Goal: Information Seeking & Learning: Find specific fact

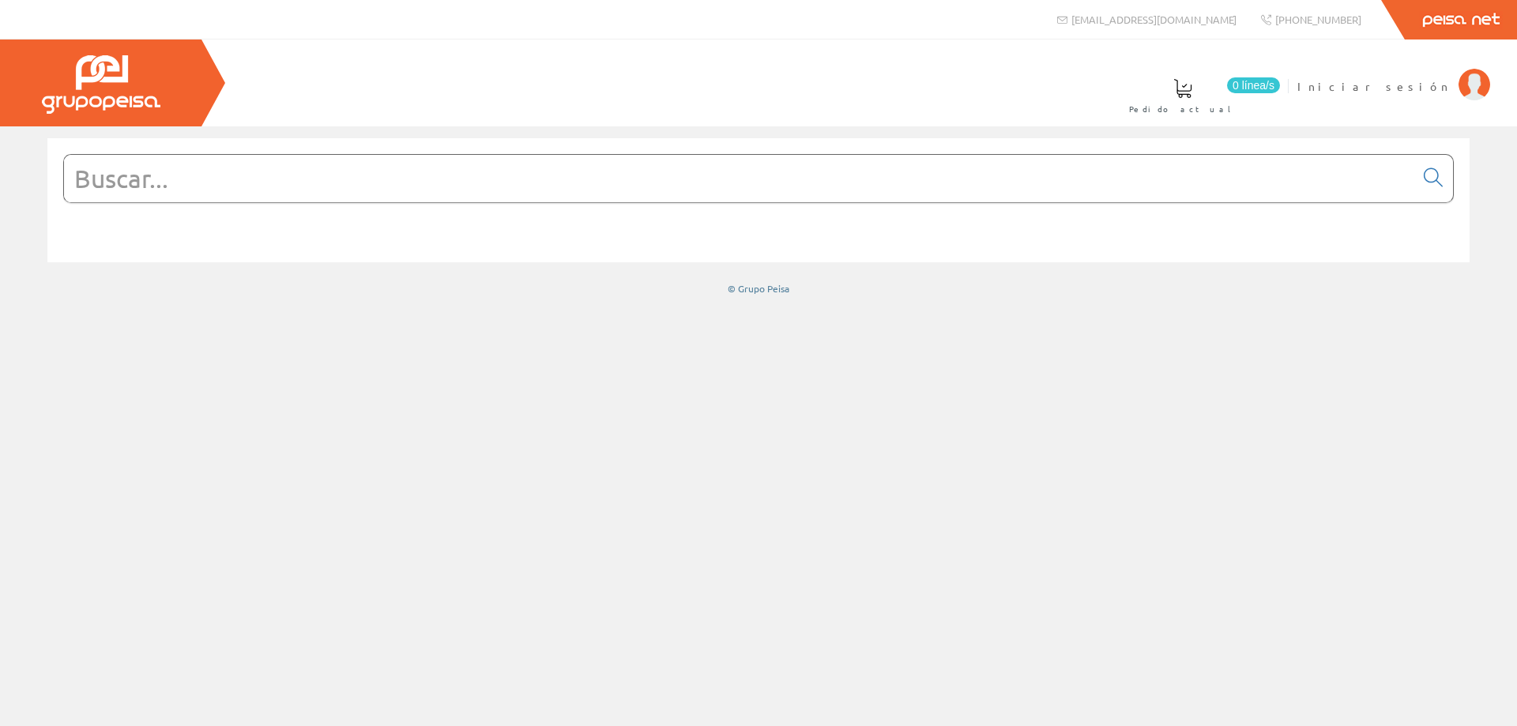
click at [273, 180] on input "text" at bounding box center [739, 178] width 1350 height 47
click at [1418, 87] on span "Iniciar sesión" at bounding box center [1373, 86] width 153 height 16
click at [1361, 81] on span "[PERSON_NAME] [PERSON_NAME]" at bounding box center [1301, 86] width 299 height 16
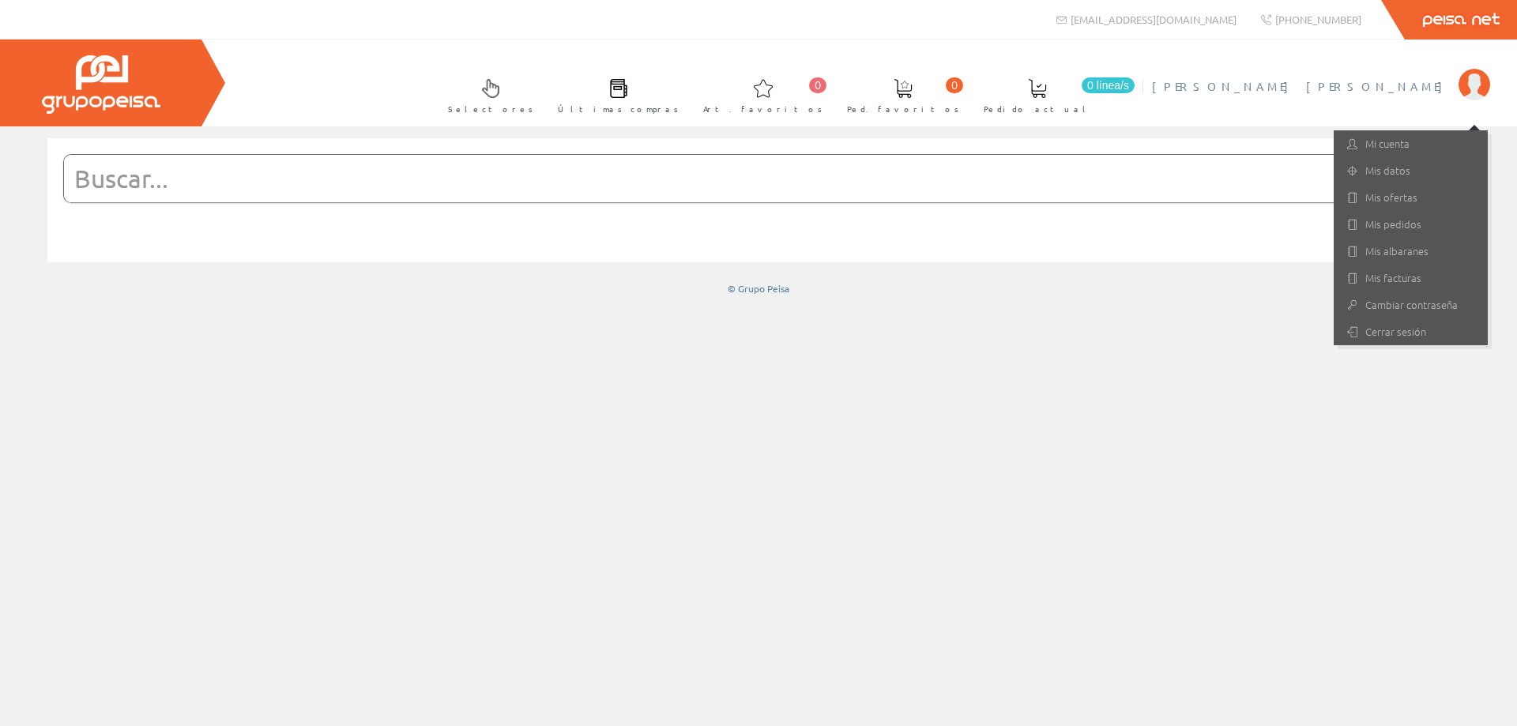
click at [1361, 81] on span "[PERSON_NAME]" at bounding box center [1301, 86] width 299 height 16
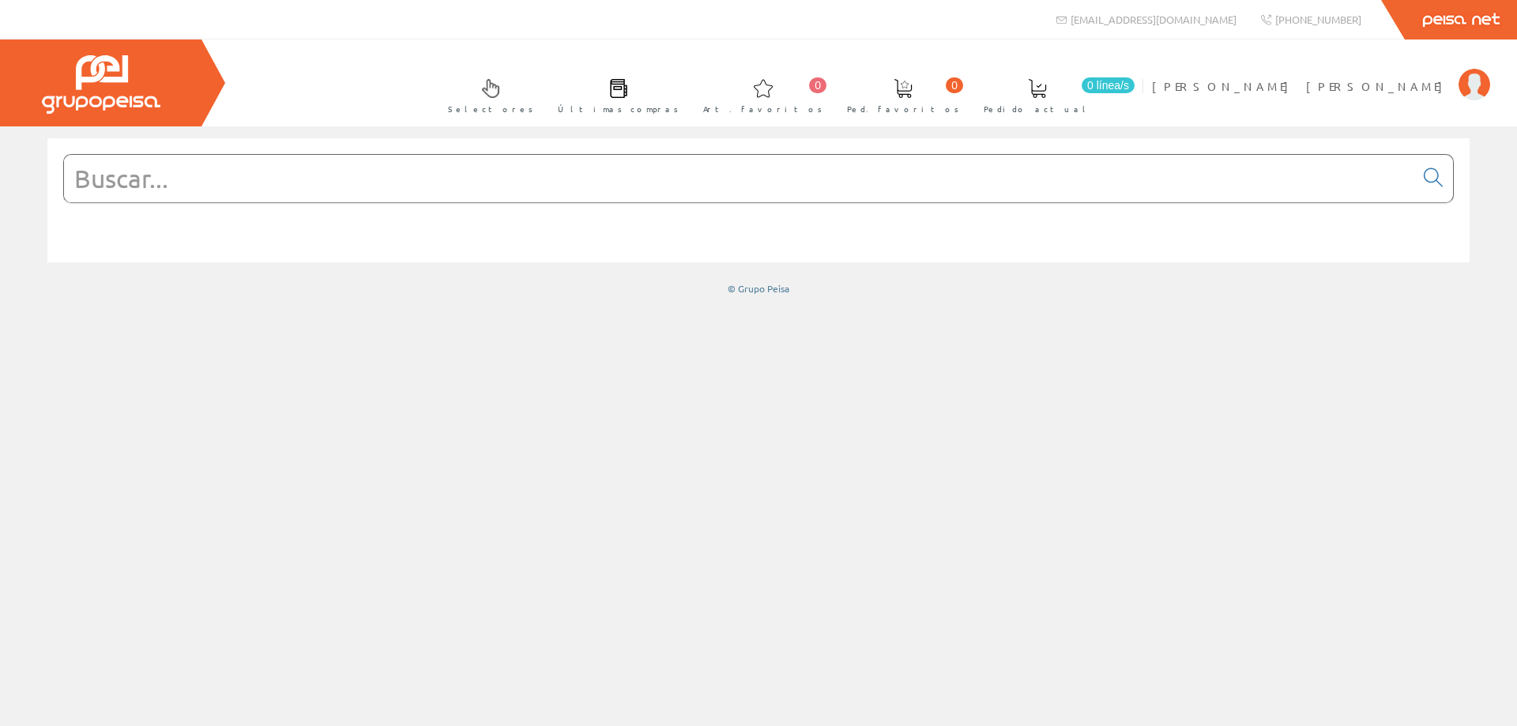
click at [398, 182] on input "text" at bounding box center [739, 178] width 1350 height 47
click at [1007, 175] on input "text" at bounding box center [739, 178] width 1350 height 47
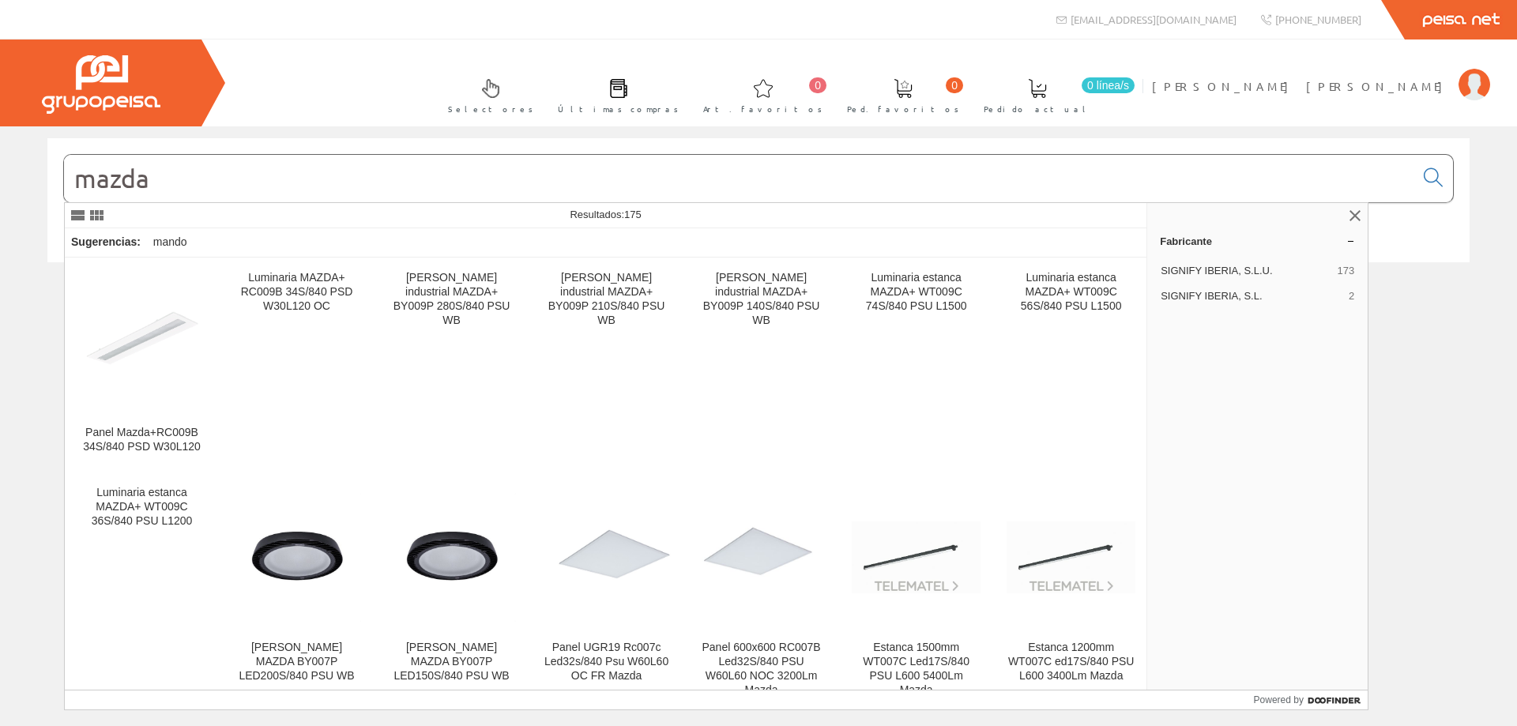
click at [79, 183] on input "mazda" at bounding box center [739, 178] width 1350 height 47
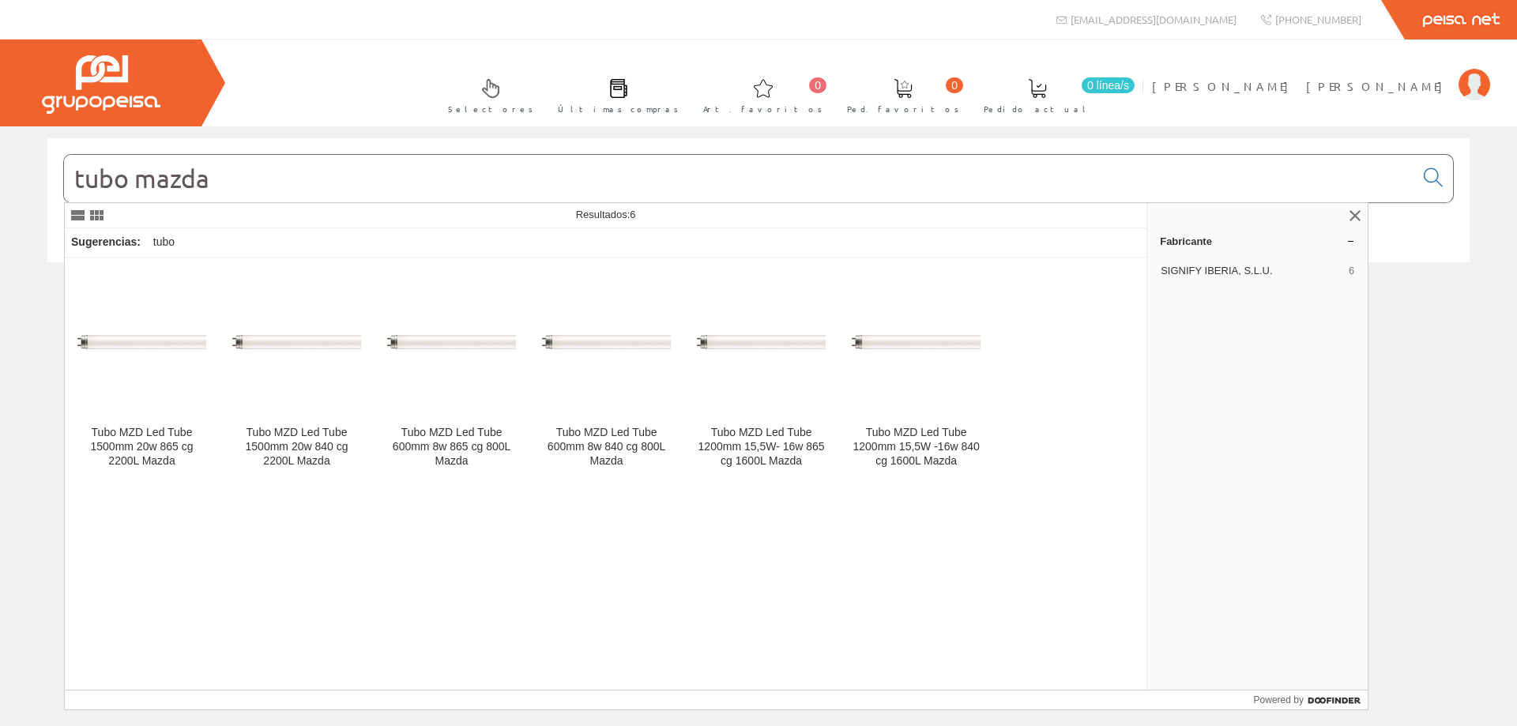
type input "tubo mazda"
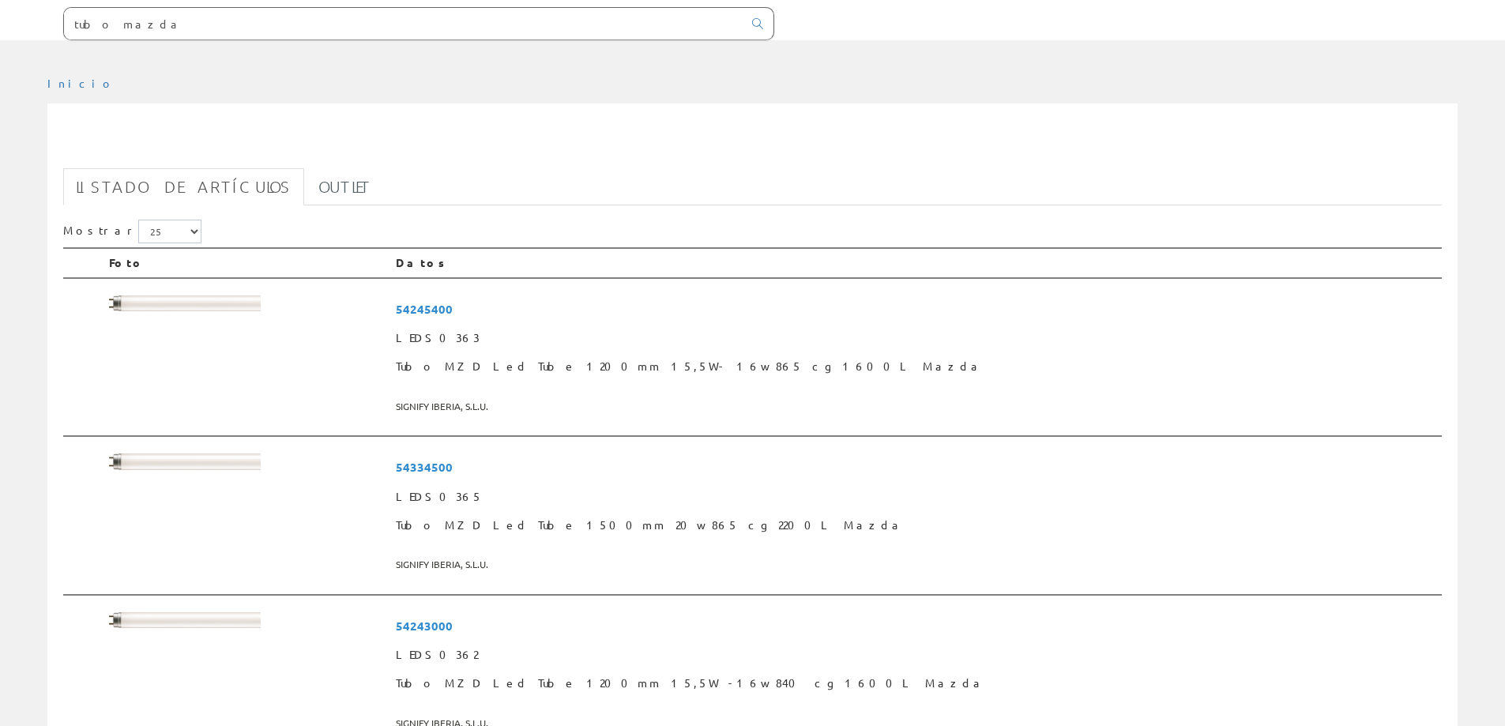
scroll to position [158, 0]
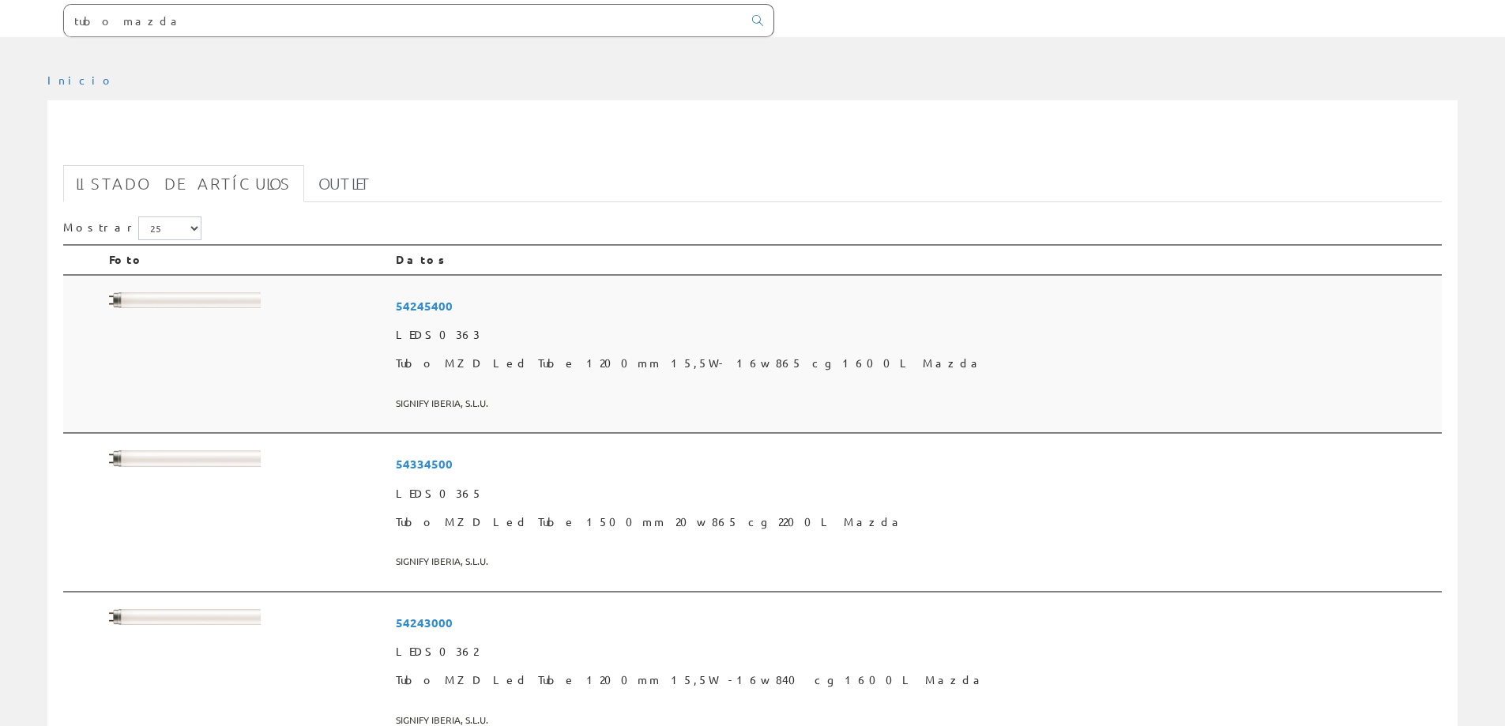
click at [215, 304] on img at bounding box center [185, 300] width 152 height 17
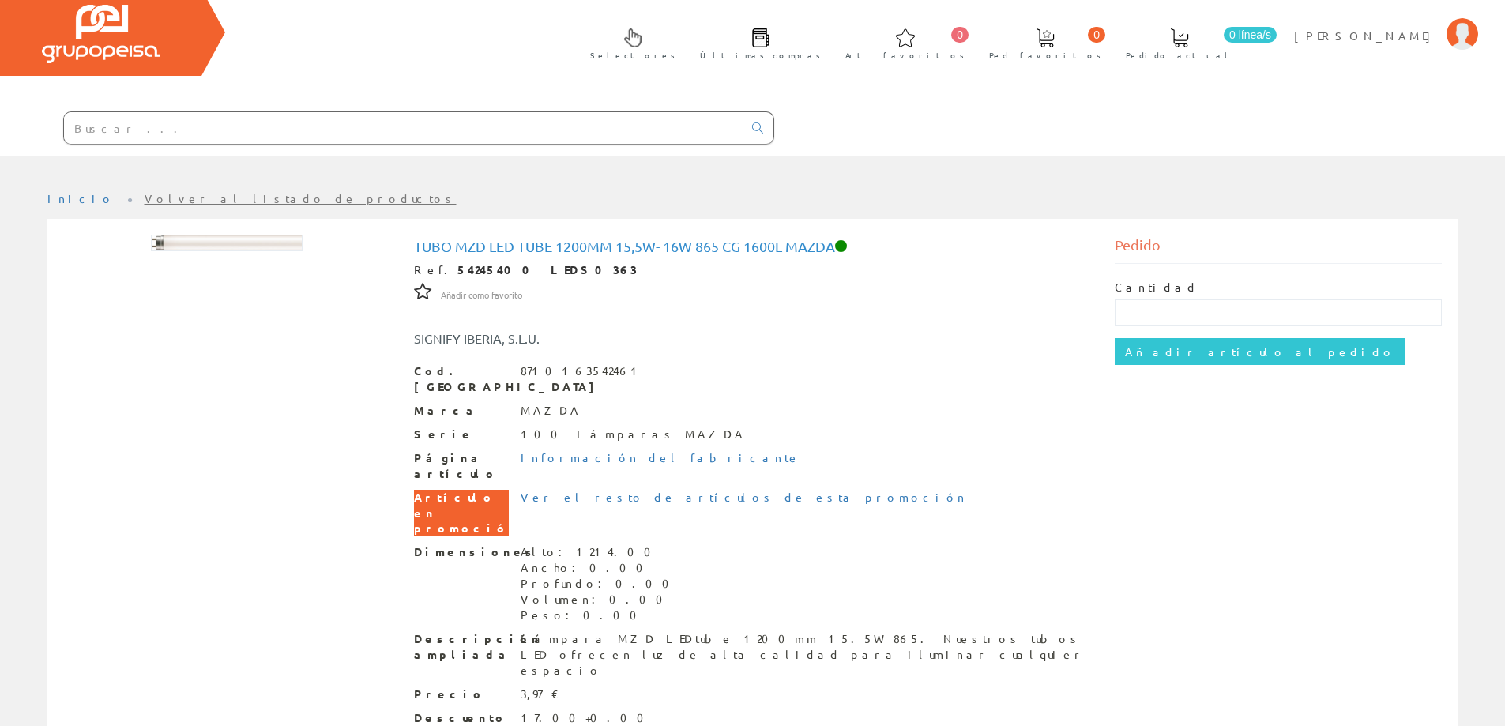
scroll to position [79, 0]
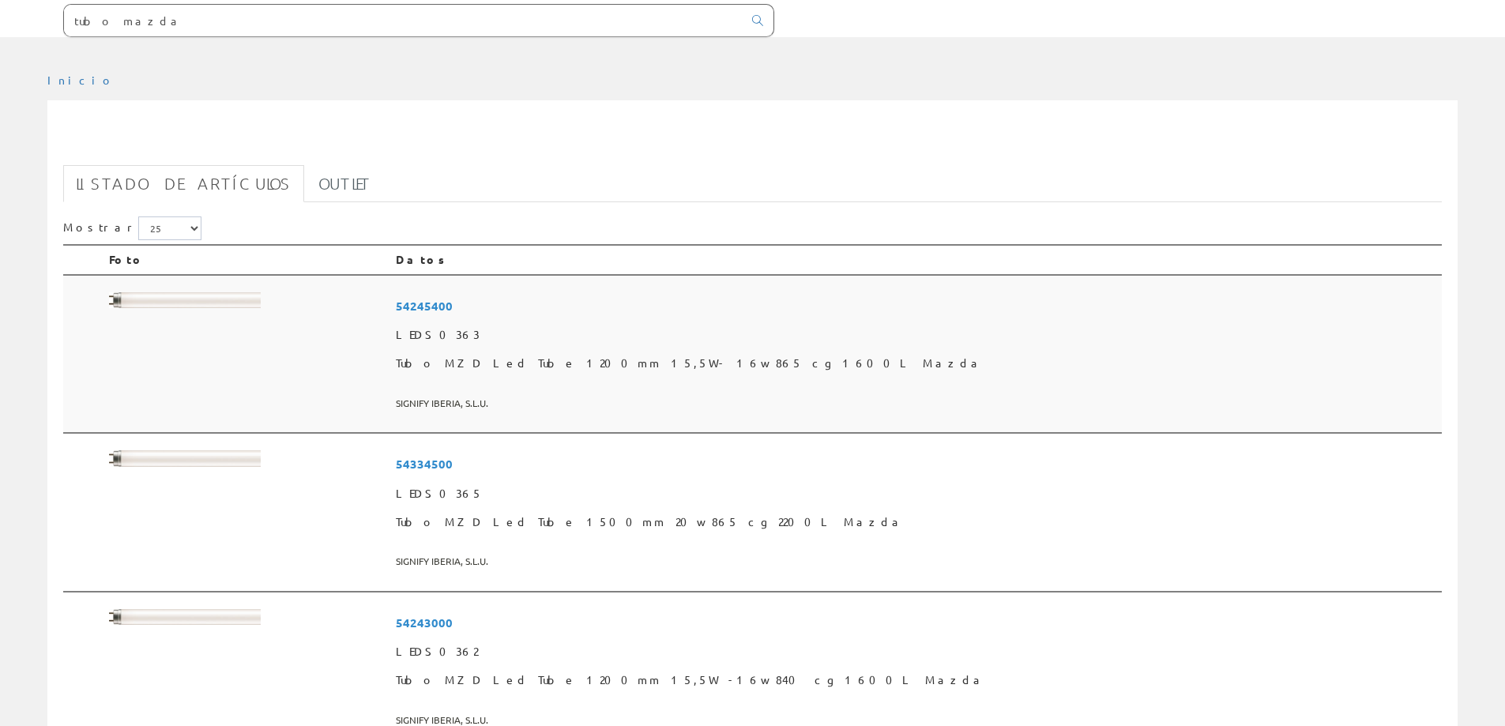
scroll to position [237, 0]
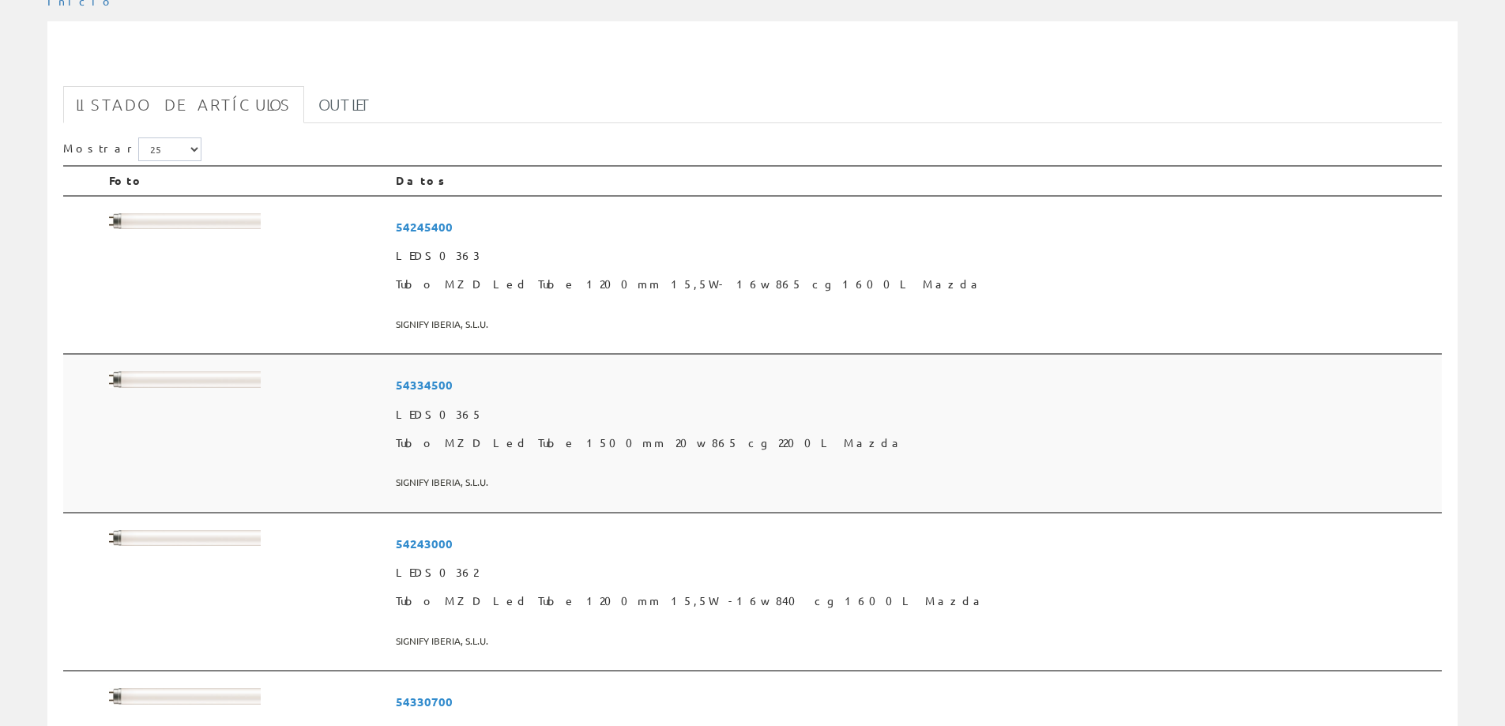
click at [228, 383] on img at bounding box center [185, 379] width 152 height 17
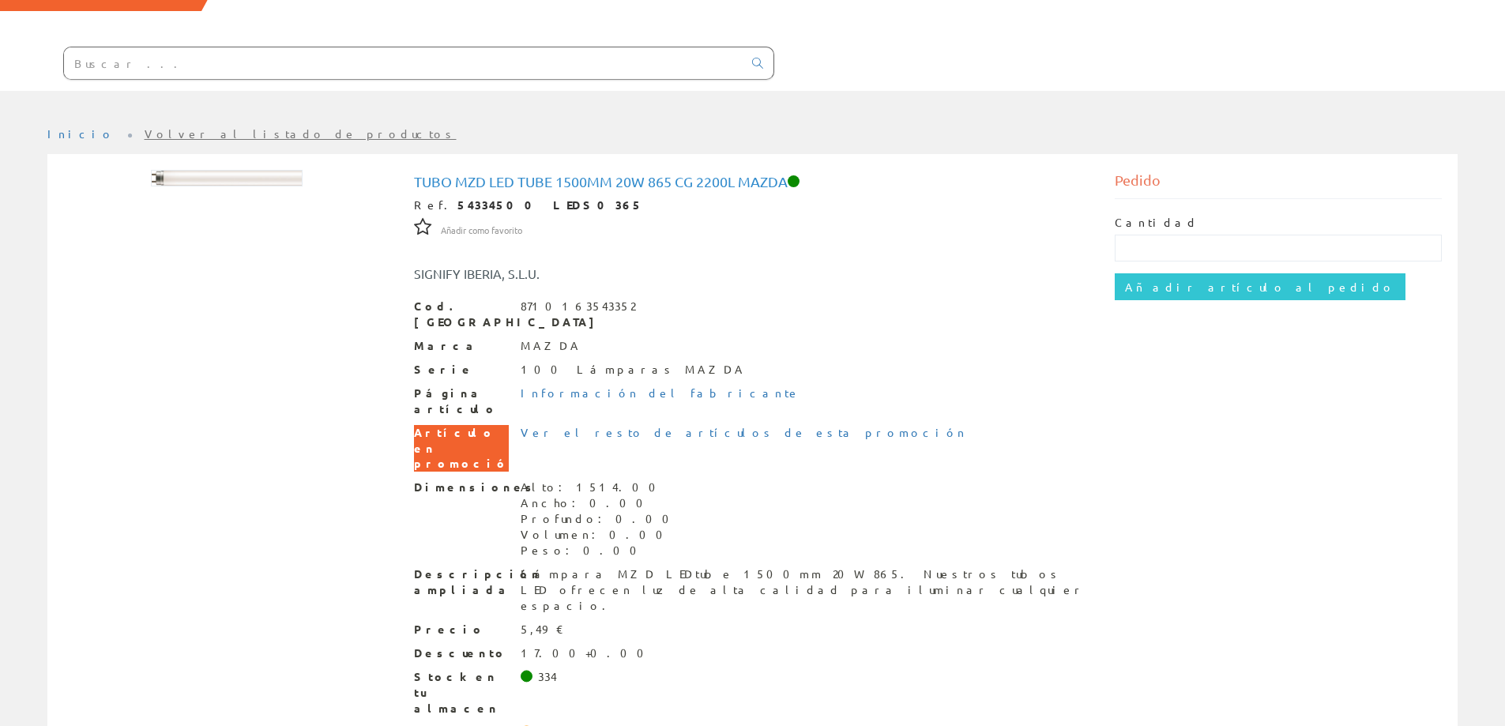
scroll to position [119, 0]
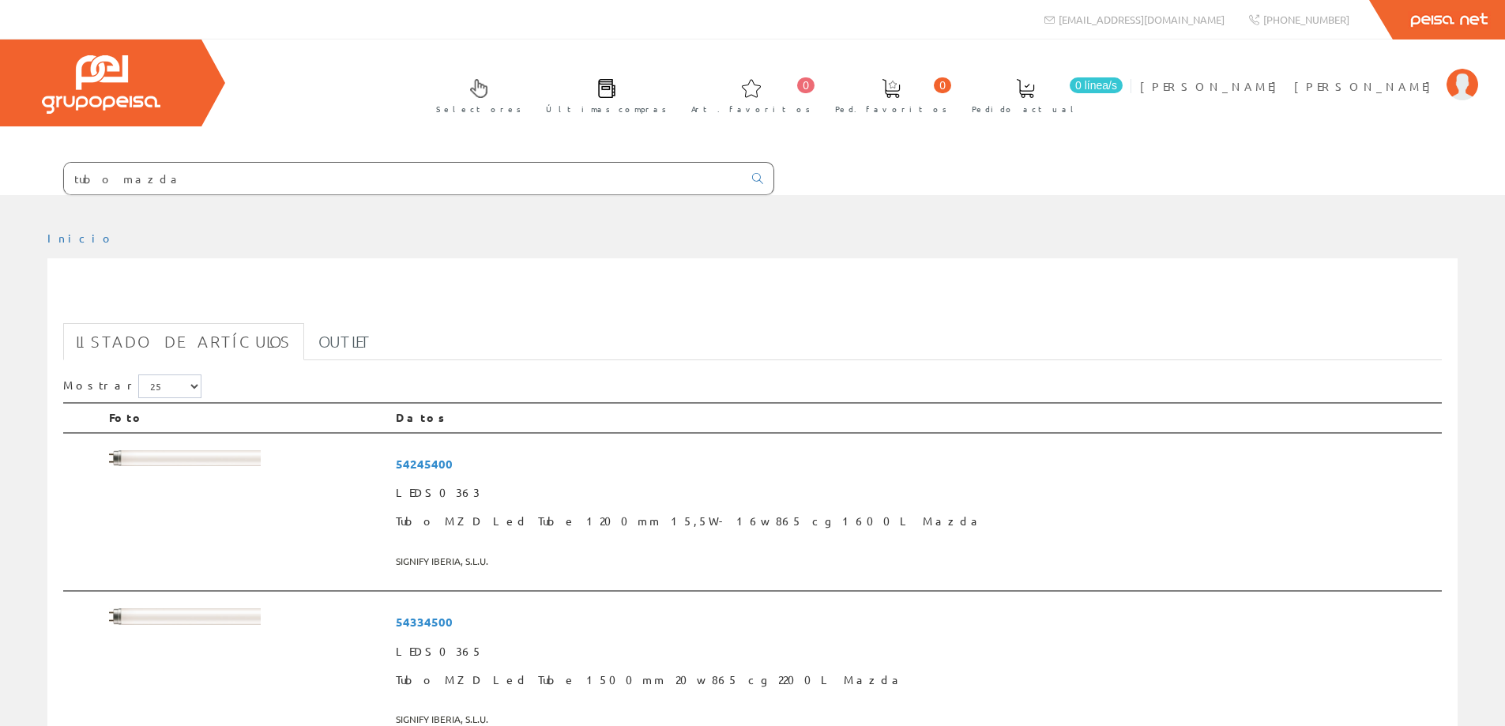
scroll to position [237, 0]
